Goal: Task Accomplishment & Management: Manage account settings

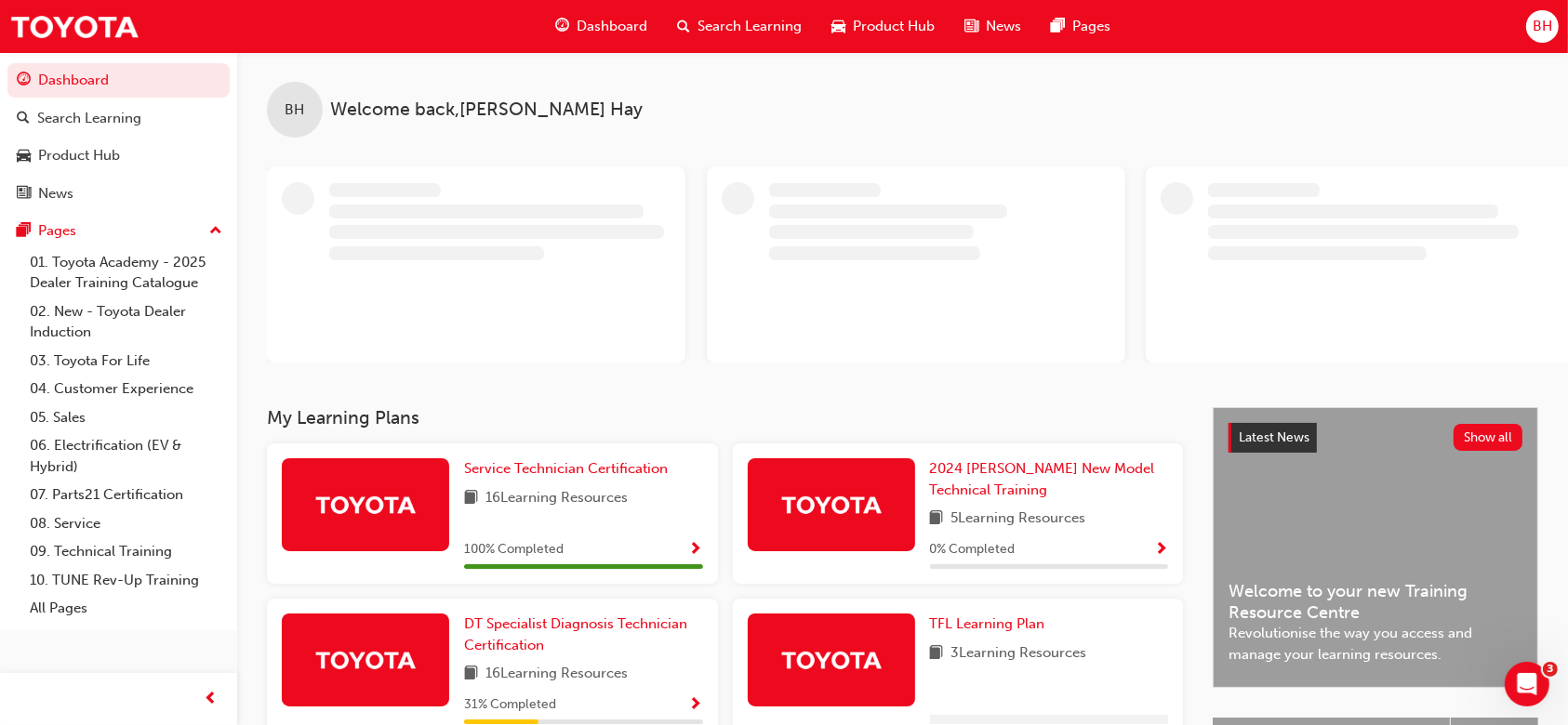
click at [1545, 18] on span "BH" at bounding box center [1542, 26] width 20 height 21
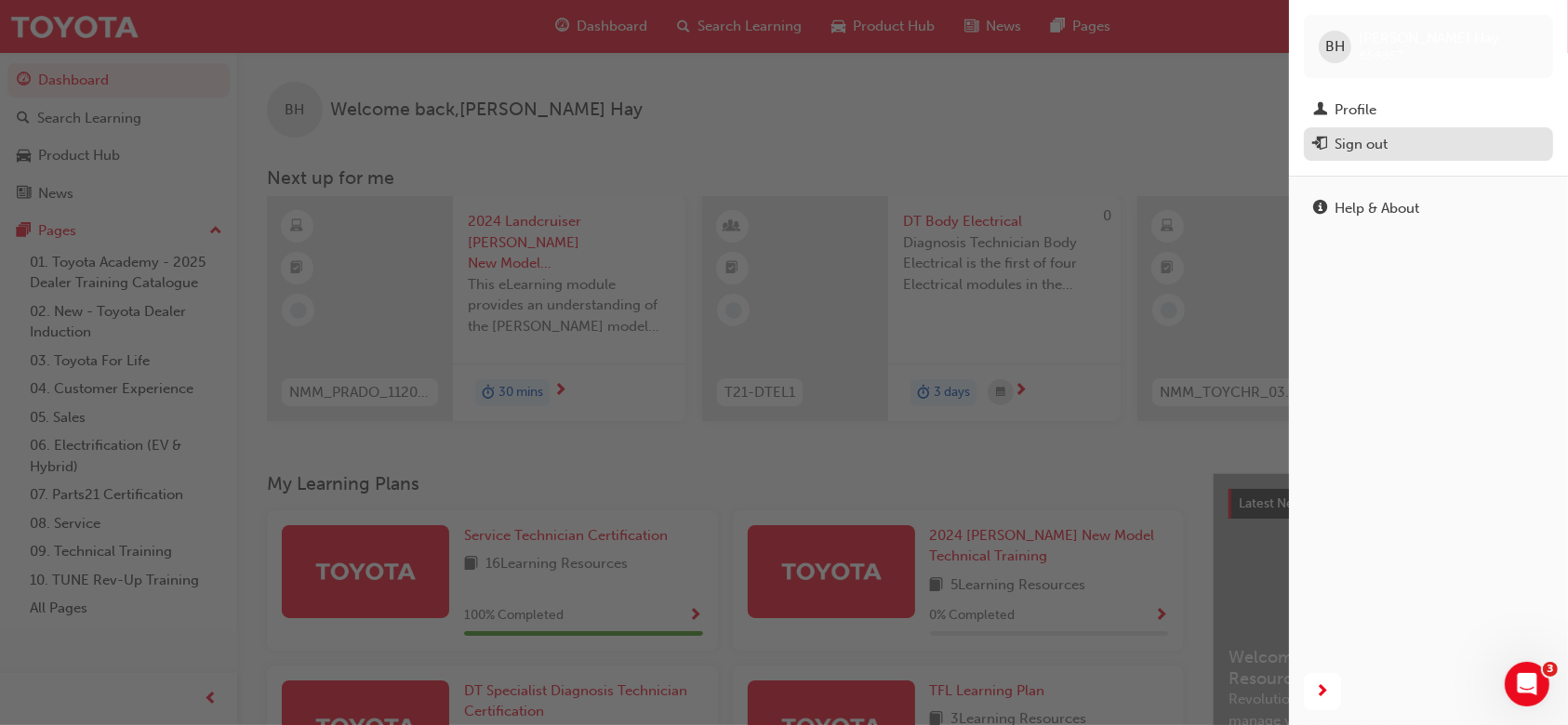
click at [1354, 151] on div "Sign out" at bounding box center [1361, 144] width 53 height 21
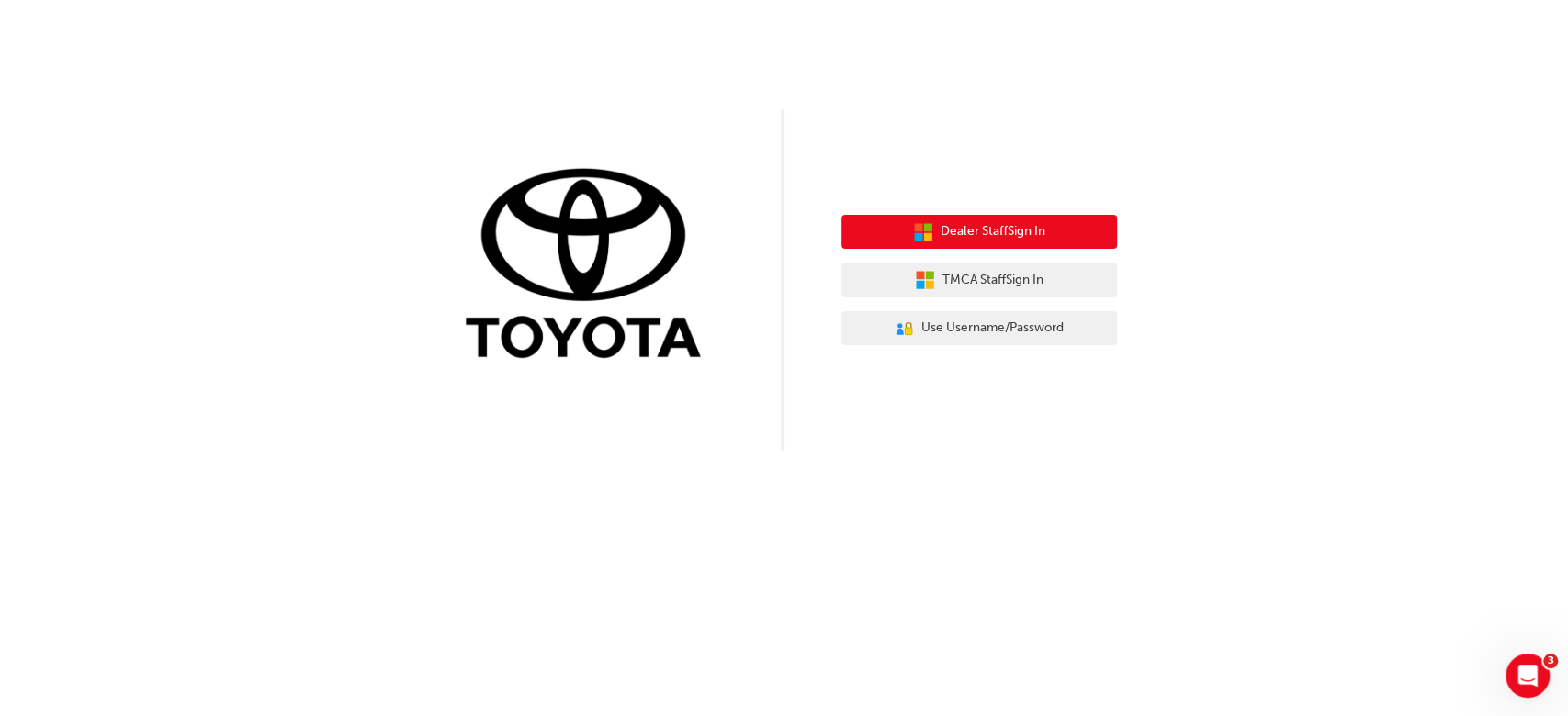
click at [1030, 219] on button "Dealer Staff Sign In" at bounding box center [979, 232] width 276 height 35
